Goal: Information Seeking & Learning: Get advice/opinions

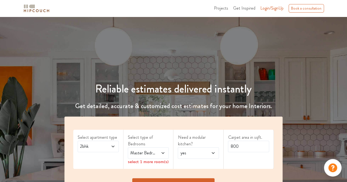
scroll to position [77, 0]
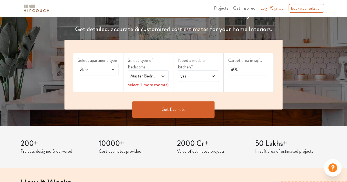
click at [90, 72] on span "2bhk" at bounding box center [92, 69] width 27 height 7
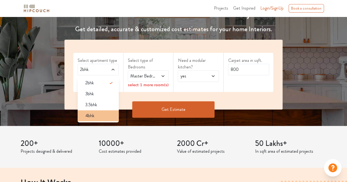
click at [92, 116] on span "4bhk" at bounding box center [89, 116] width 9 height 7
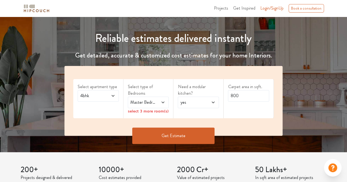
scroll to position [84, 0]
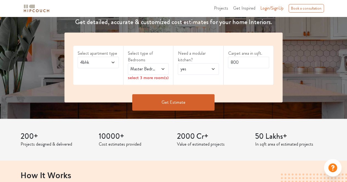
click at [148, 70] on span "Master Bedroom" at bounding box center [142, 69] width 27 height 7
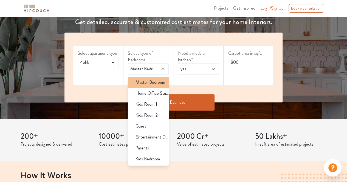
click at [153, 84] on span "Master Bedroom" at bounding box center [151, 82] width 30 height 7
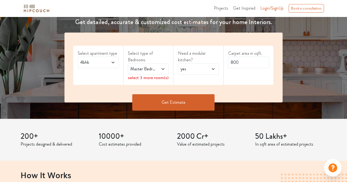
click at [149, 53] on label "Select type of Bedrooms" at bounding box center [148, 56] width 41 height 13
click at [132, 56] on label "Select type of Bedrooms" at bounding box center [148, 56] width 41 height 13
click at [157, 77] on div "select 3 more room(s)" at bounding box center [148, 78] width 41 height 6
click at [208, 68] on span at bounding box center [210, 69] width 9 height 7
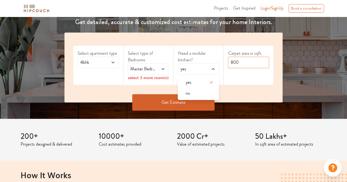
click at [246, 67] on input "800" at bounding box center [248, 63] width 41 height 12
type input "8"
type input "2800"
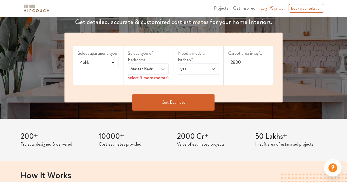
click at [187, 100] on button "Get Estimate" at bounding box center [173, 102] width 82 height 16
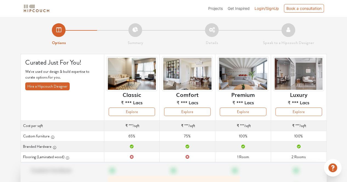
click at [214, 6] on li "Projects" at bounding box center [215, 8] width 15 height 6
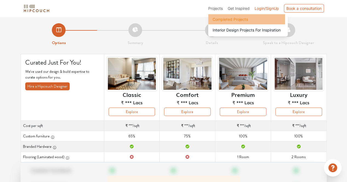
click at [227, 18] on span "Completed Projects" at bounding box center [230, 19] width 35 height 6
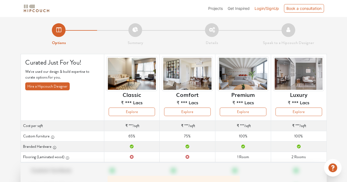
click at [213, 6] on span "Projects" at bounding box center [215, 8] width 15 height 5
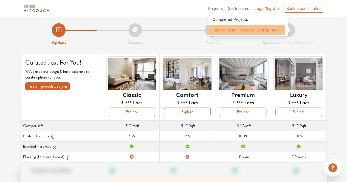
click at [236, 30] on span "Interior Design Projects For Inspiration" at bounding box center [247, 30] width 68 height 6
